Goal: Navigation & Orientation: Understand site structure

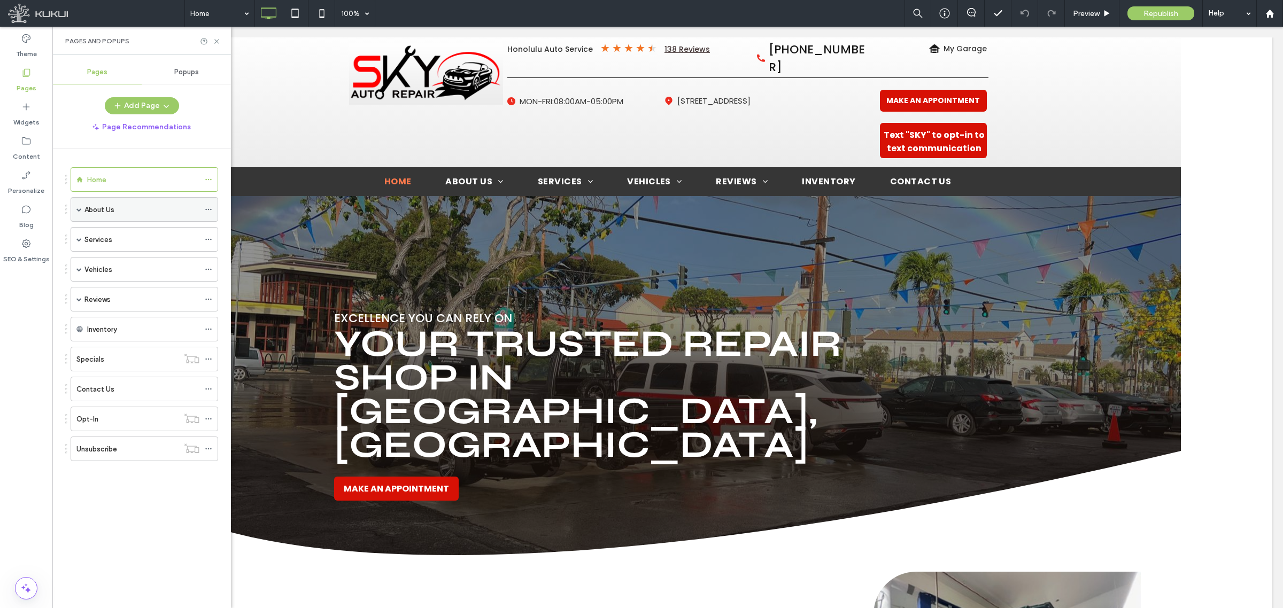
click at [75, 210] on div "About Us" at bounding box center [145, 209] width 148 height 25
click at [79, 211] on span at bounding box center [78, 209] width 5 height 5
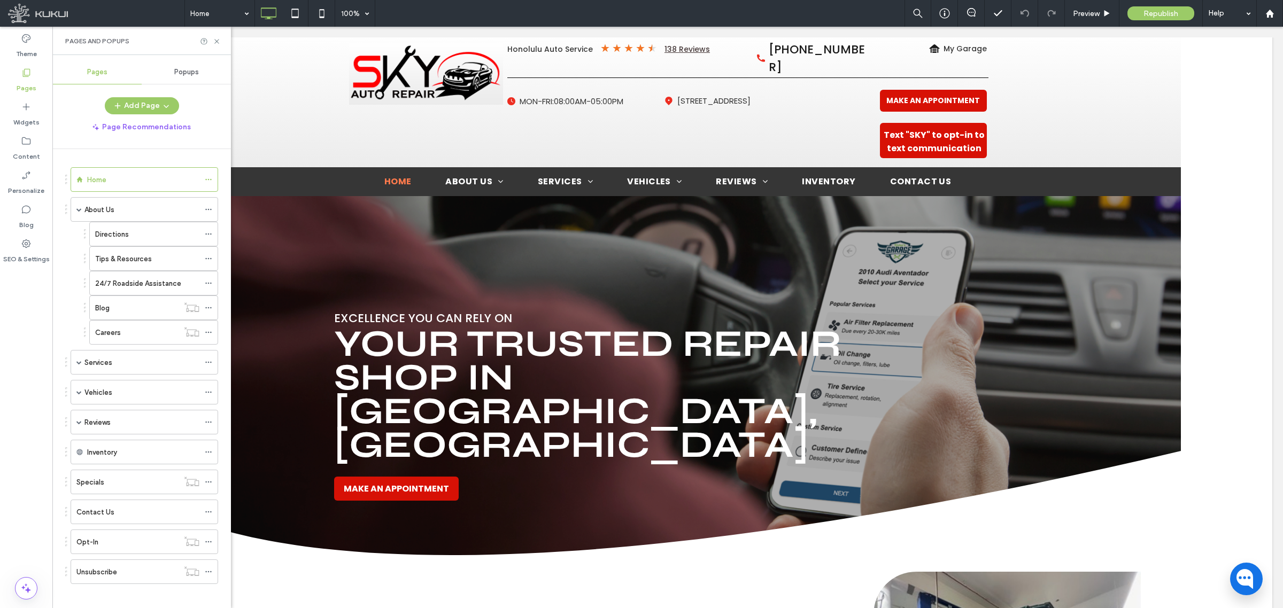
scroll to position [12, 0]
click at [82, 356] on div "Services" at bounding box center [145, 354] width 148 height 25
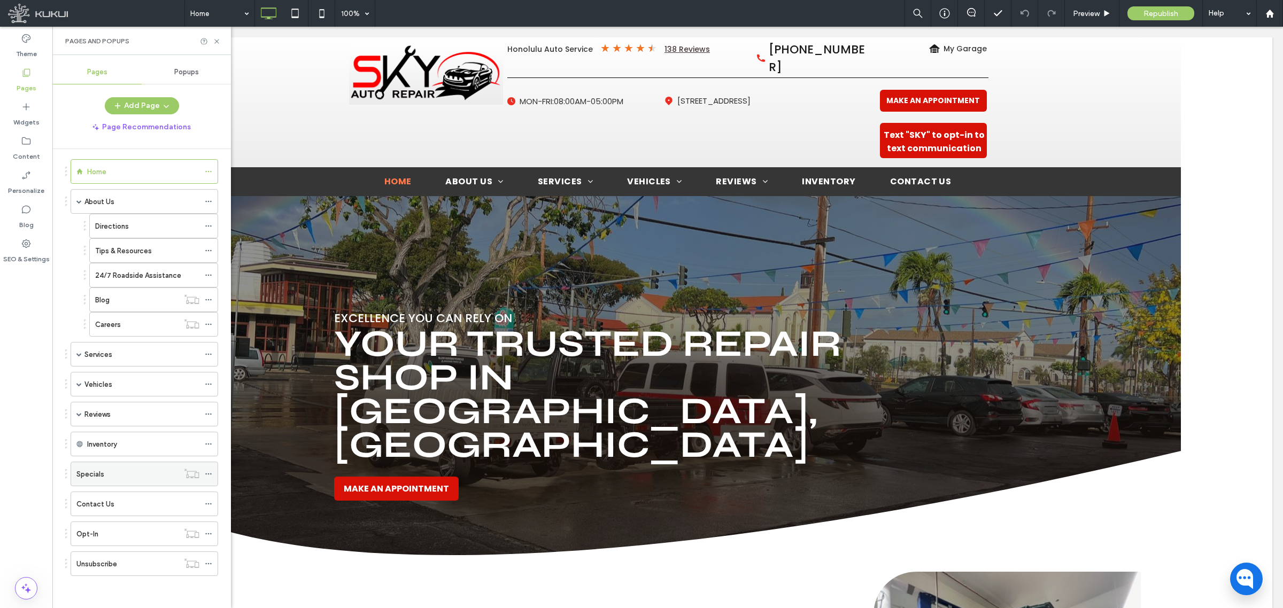
click at [146, 475] on div "Specials" at bounding box center [127, 474] width 102 height 11
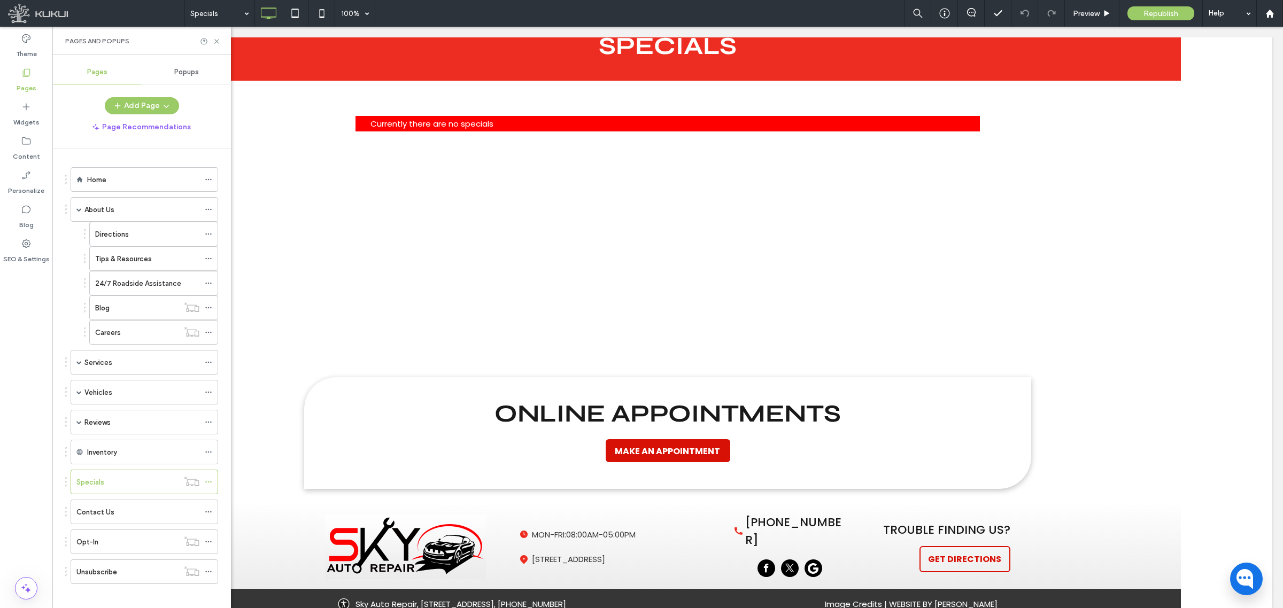
click at [186, 68] on span "Popups" at bounding box center [186, 72] width 25 height 9
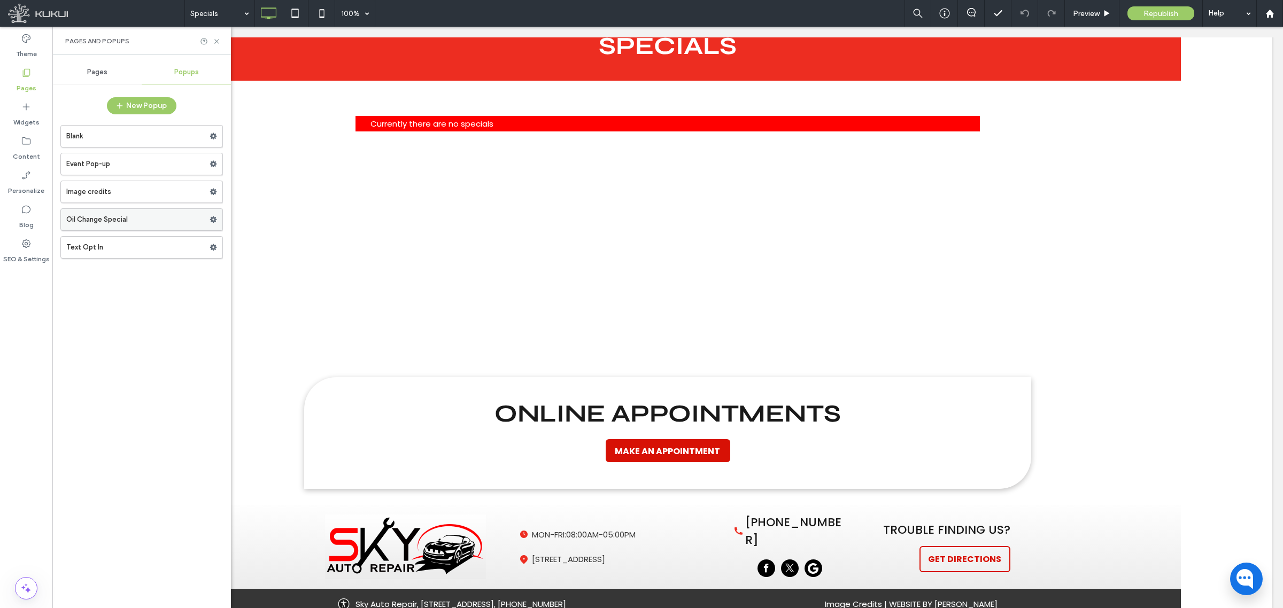
click at [152, 220] on label "Oil Change Special" at bounding box center [137, 219] width 143 height 21
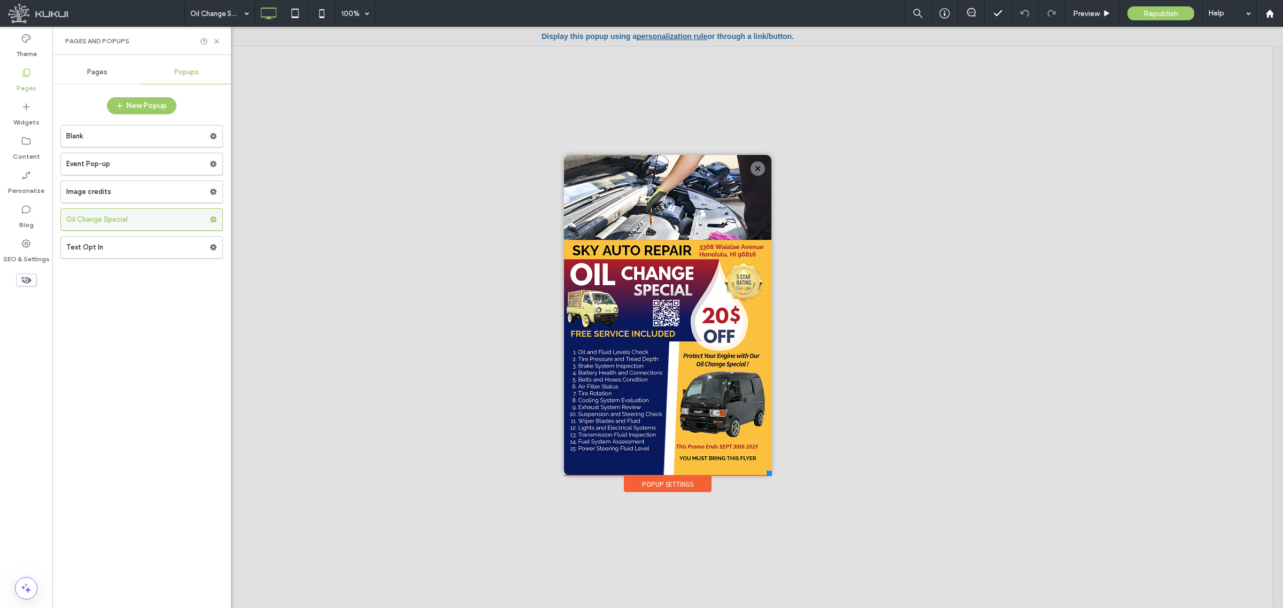
click at [156, 223] on label "Oil Change Special" at bounding box center [137, 219] width 143 height 21
